Goal: Book appointment/travel/reservation

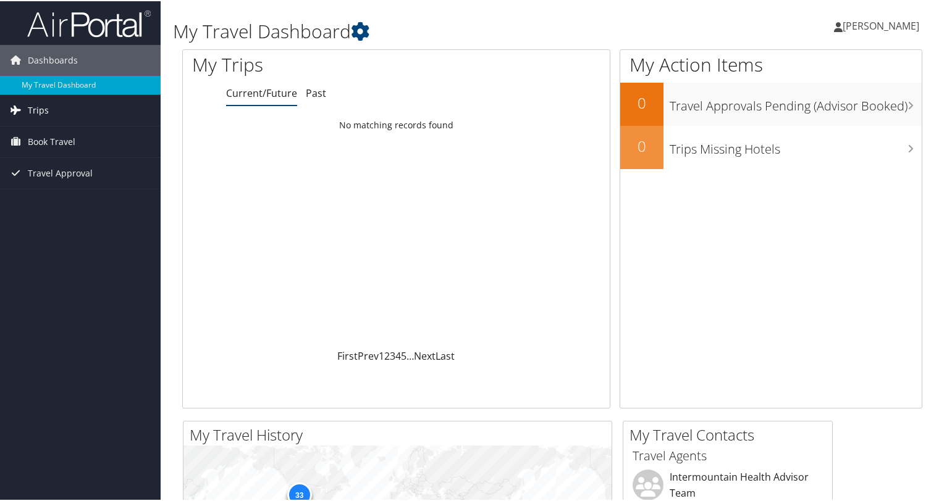
click at [41, 111] on span "Trips" at bounding box center [38, 109] width 21 height 31
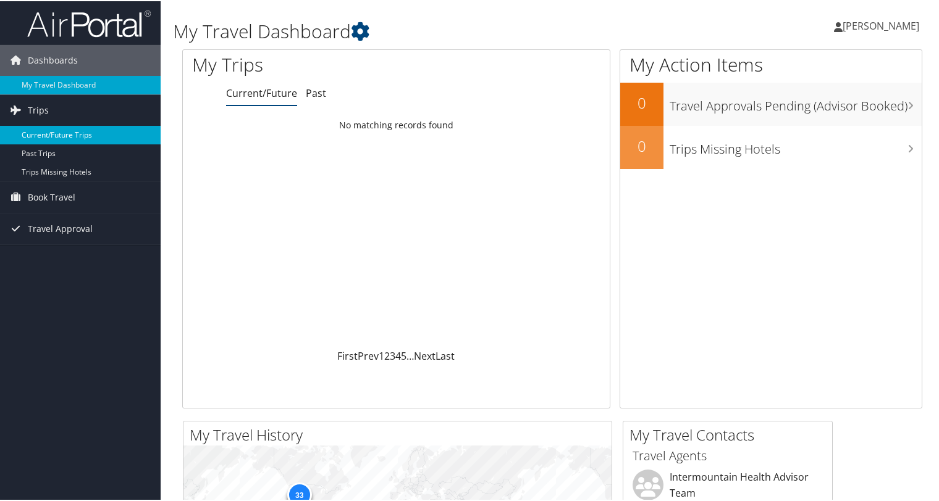
click at [42, 132] on link "Current/Future Trips" at bounding box center [80, 134] width 161 height 19
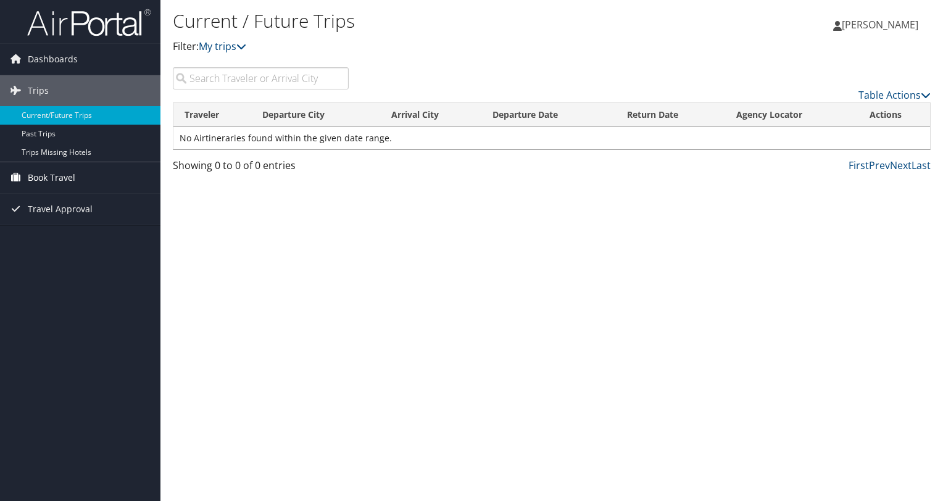
click at [46, 175] on span "Book Travel" at bounding box center [52, 177] width 48 height 31
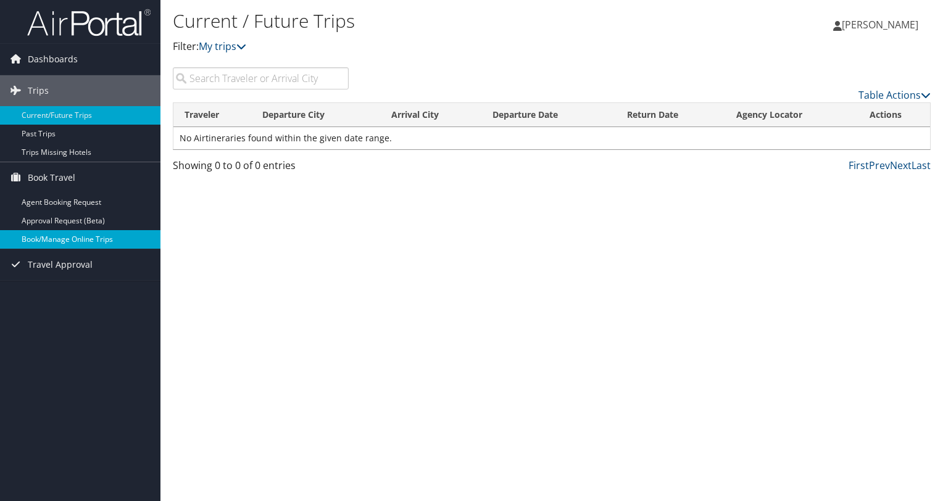
click at [46, 240] on link "Book/Manage Online Trips" at bounding box center [80, 239] width 161 height 19
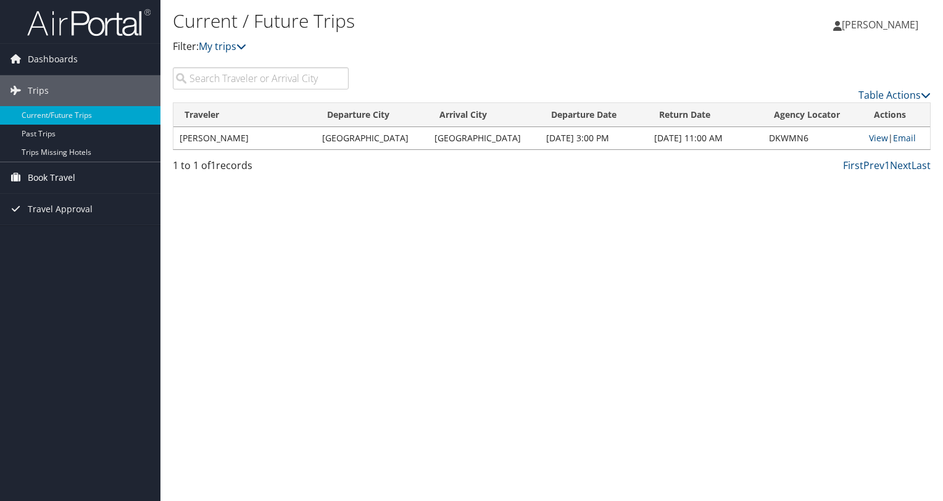
click at [53, 177] on span "Book Travel" at bounding box center [52, 177] width 48 height 31
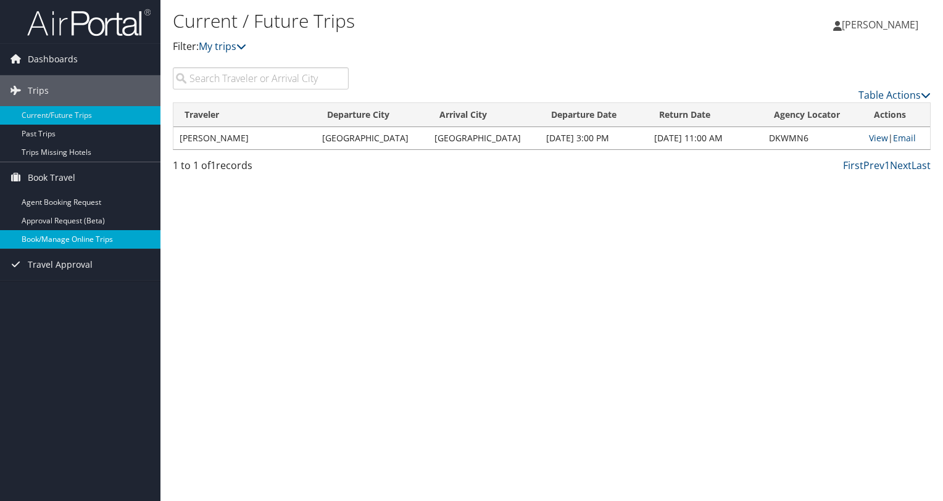
click at [64, 237] on link "Book/Manage Online Trips" at bounding box center [80, 239] width 161 height 19
click at [56, 117] on link "Current/Future Trips" at bounding box center [80, 115] width 161 height 19
